Goal: Check status

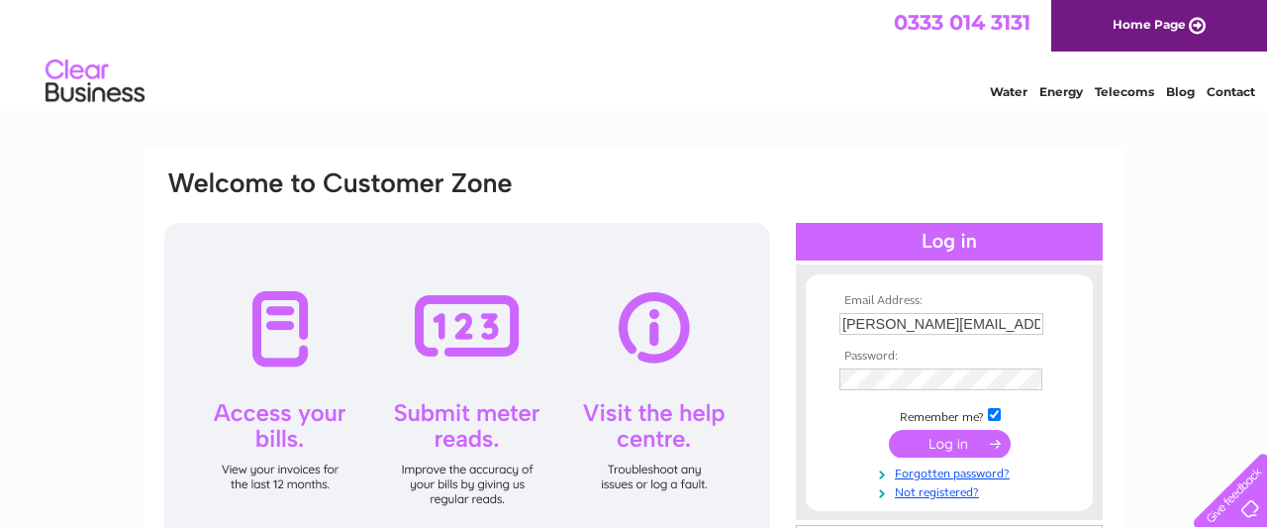
click at [934, 440] on input "submit" at bounding box center [950, 444] width 122 height 28
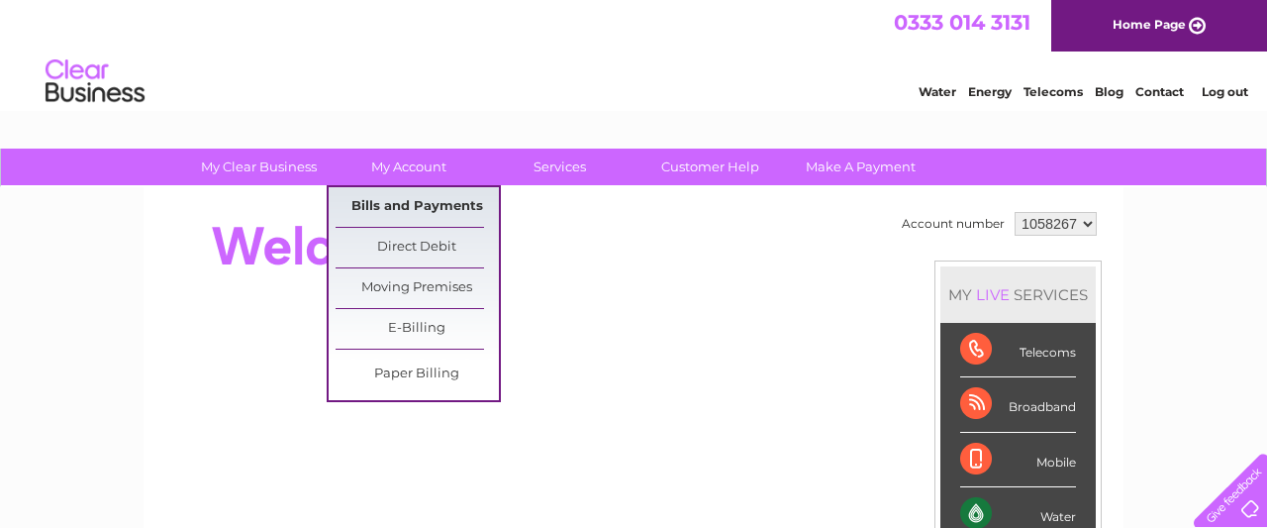
click at [393, 209] on link "Bills and Payments" at bounding box center [417, 207] width 163 height 40
click at [392, 206] on link "Bills and Payments" at bounding box center [417, 207] width 163 height 40
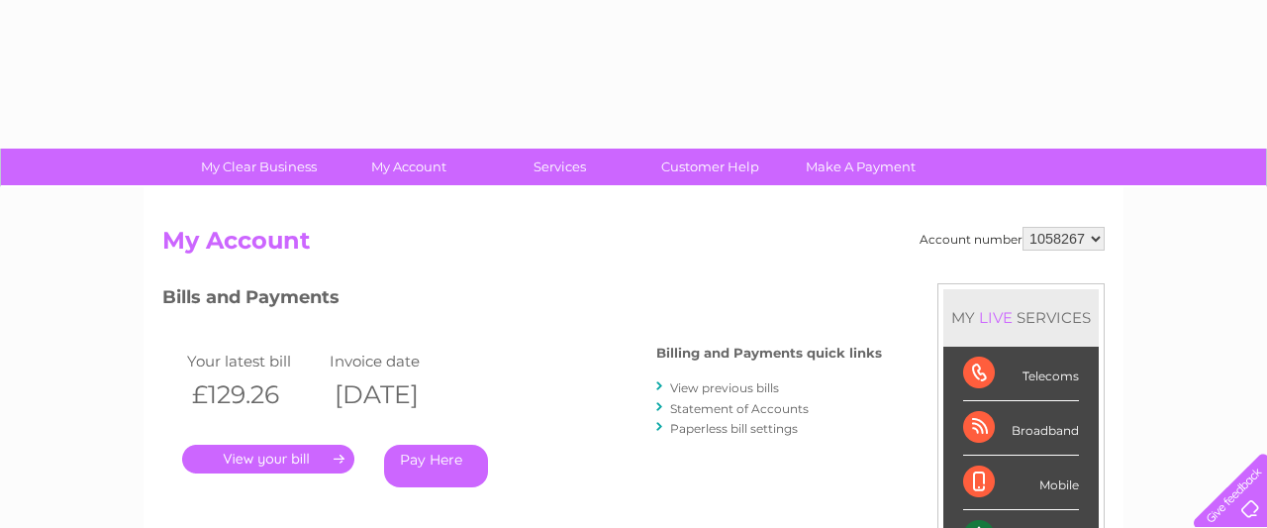
click at [315, 456] on link "." at bounding box center [268, 459] width 172 height 29
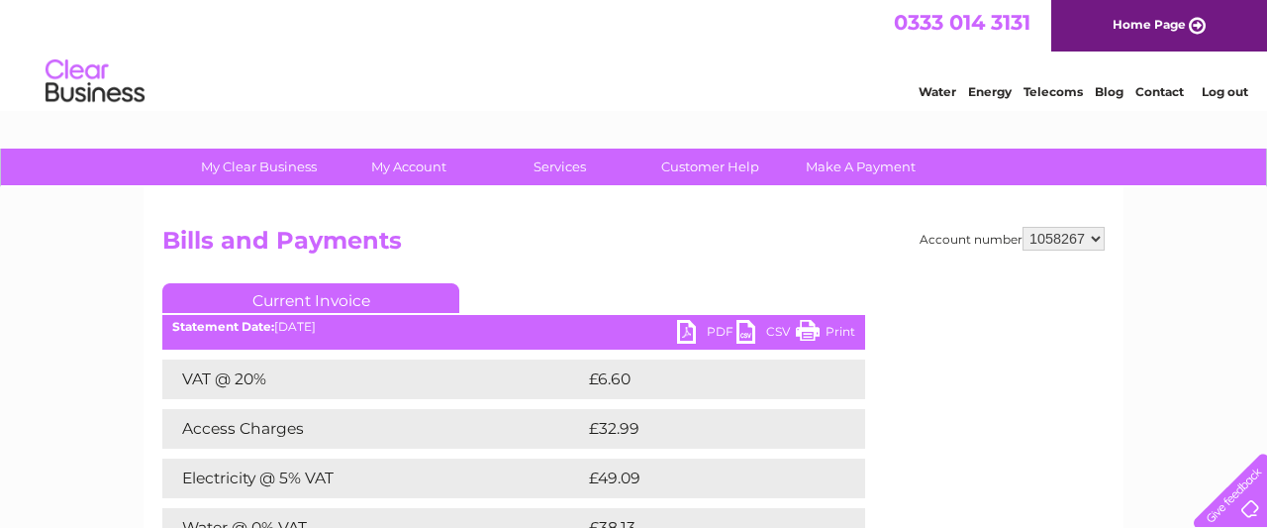
click at [1224, 90] on link "Log out" at bounding box center [1225, 91] width 47 height 15
